Goal: Task Accomplishment & Management: Manage account settings

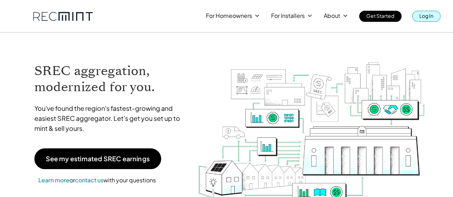
click at [425, 22] on div "For Homeowners For Installers About Get Started Log In" at bounding box center [226, 16] width 453 height 33
click at [431, 18] on p "Log In" at bounding box center [426, 16] width 14 height 10
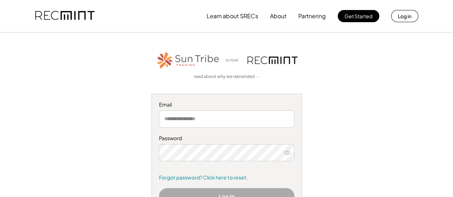
type input "**********"
click at [244, 191] on button "Log In" at bounding box center [226, 196] width 135 height 16
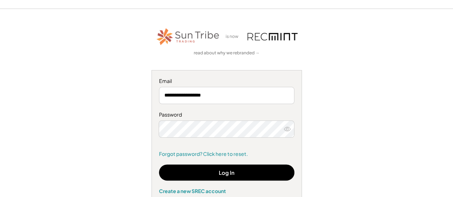
scroll to position [44, 0]
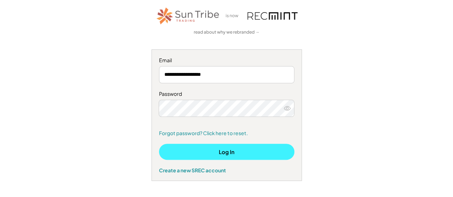
click at [240, 153] on button "Log In" at bounding box center [226, 152] width 135 height 16
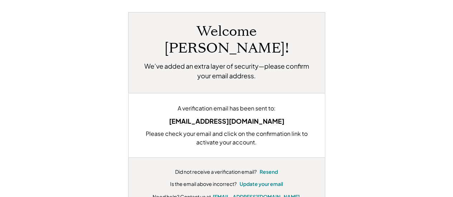
scroll to position [42, 0]
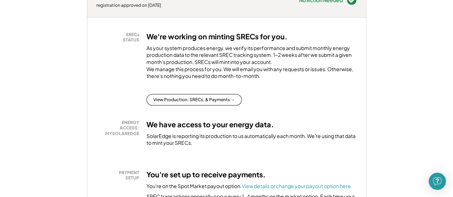
scroll to position [126, 0]
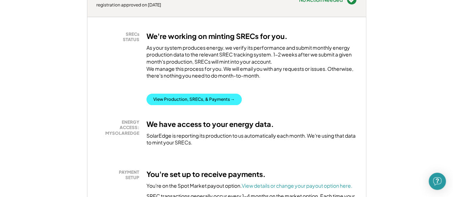
click at [198, 105] on button "View Production, SRECs, & Payments →" at bounding box center [193, 99] width 95 height 11
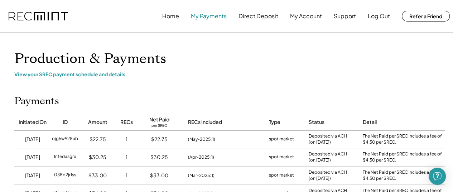
click at [215, 15] on button "My Payments" at bounding box center [209, 16] width 36 height 14
click at [207, 15] on button "My Payments" at bounding box center [209, 16] width 36 height 14
click at [104, 75] on div "View your SREC payment schedule and details" at bounding box center [228, 74] width 429 height 6
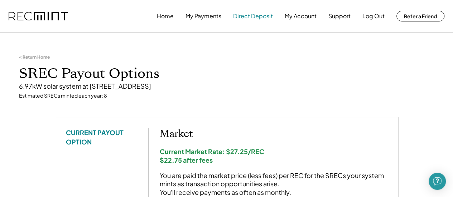
click at [251, 19] on button "Direct Deposit" at bounding box center [253, 16] width 40 height 14
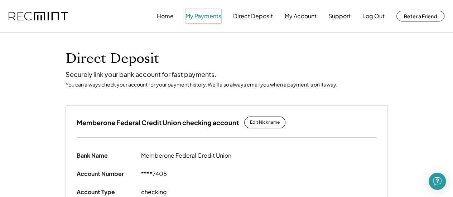
click at [214, 14] on button "My Payments" at bounding box center [203, 16] width 36 height 14
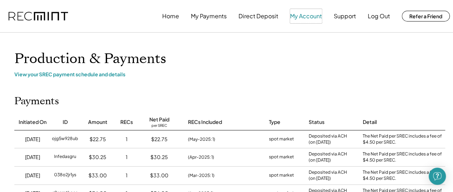
click at [308, 18] on button "My Account" at bounding box center [306, 16] width 32 height 14
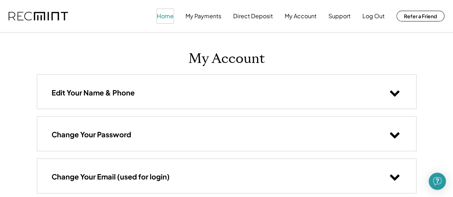
click at [167, 14] on button "Home" at bounding box center [165, 16] width 17 height 14
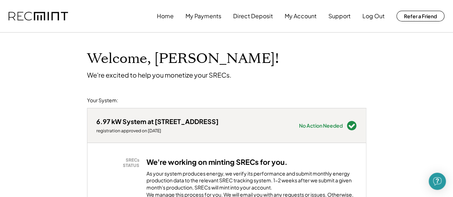
click at [160, 124] on div "6.97 kW System at 1048 Maywood Dr" at bounding box center [157, 121] width 122 height 8
